Goal: Task Accomplishment & Management: Manage account settings

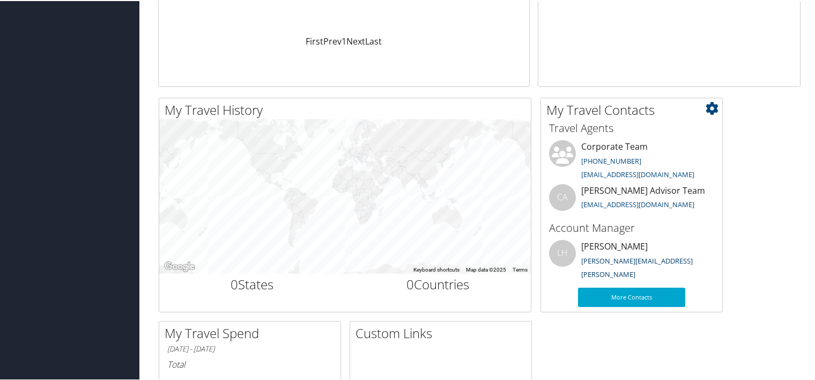
scroll to position [322, 0]
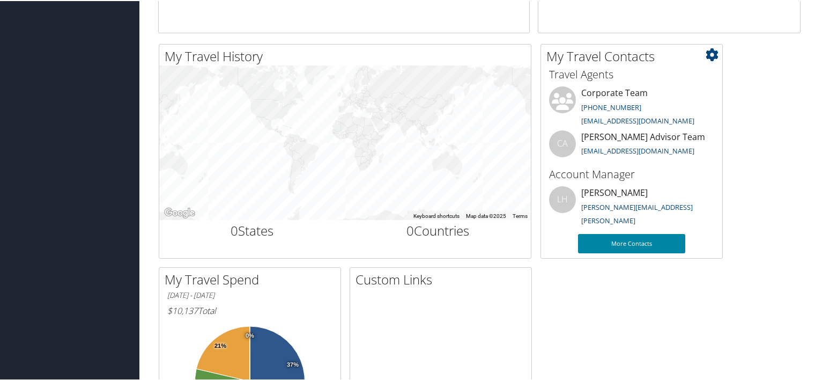
click at [638, 242] on link "More Contacts" at bounding box center [631, 242] width 107 height 19
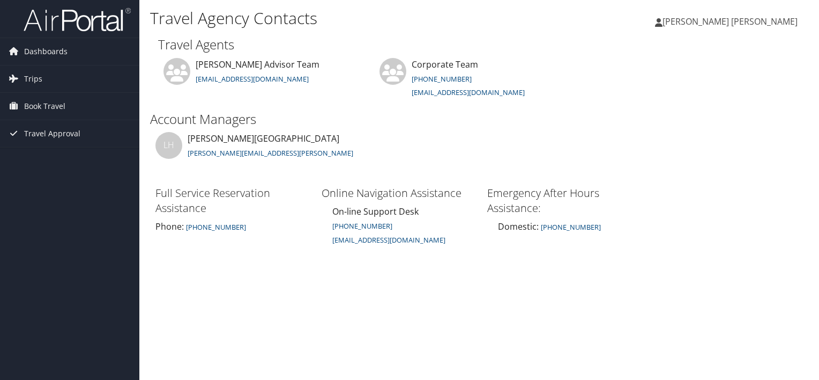
click at [768, 21] on span "[PERSON_NAME] [PERSON_NAME]" at bounding box center [730, 22] width 135 height 12
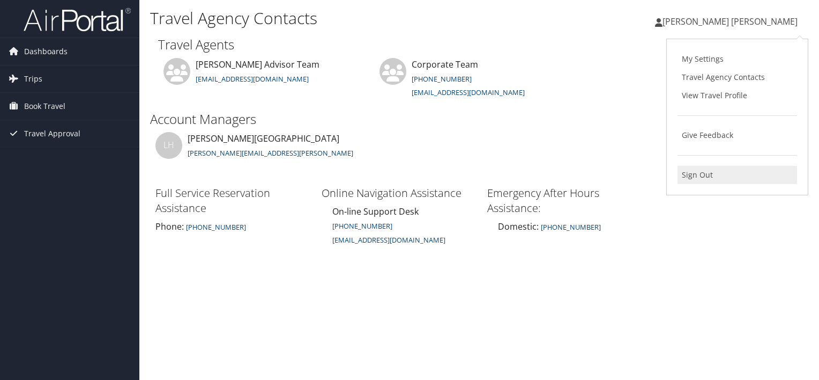
click at [700, 172] on link "Sign Out" at bounding box center [738, 175] width 120 height 18
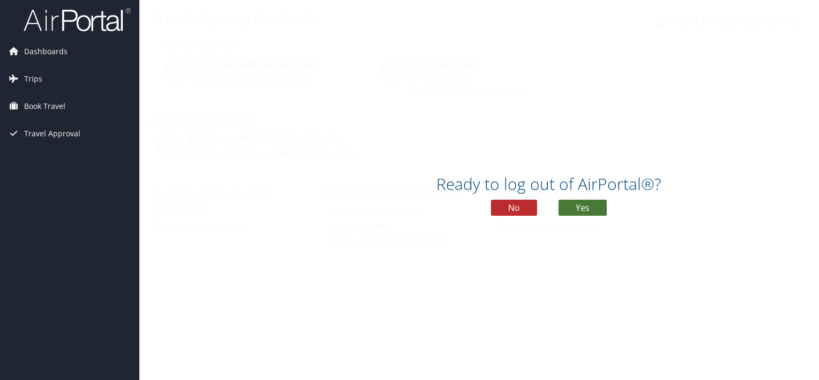
drag, startPoint x: 596, startPoint y: 206, endPoint x: 602, endPoint y: 159, distance: 47.6
click at [595, 206] on button "Yes" at bounding box center [583, 207] width 48 height 16
